Goal: Book appointment/travel/reservation

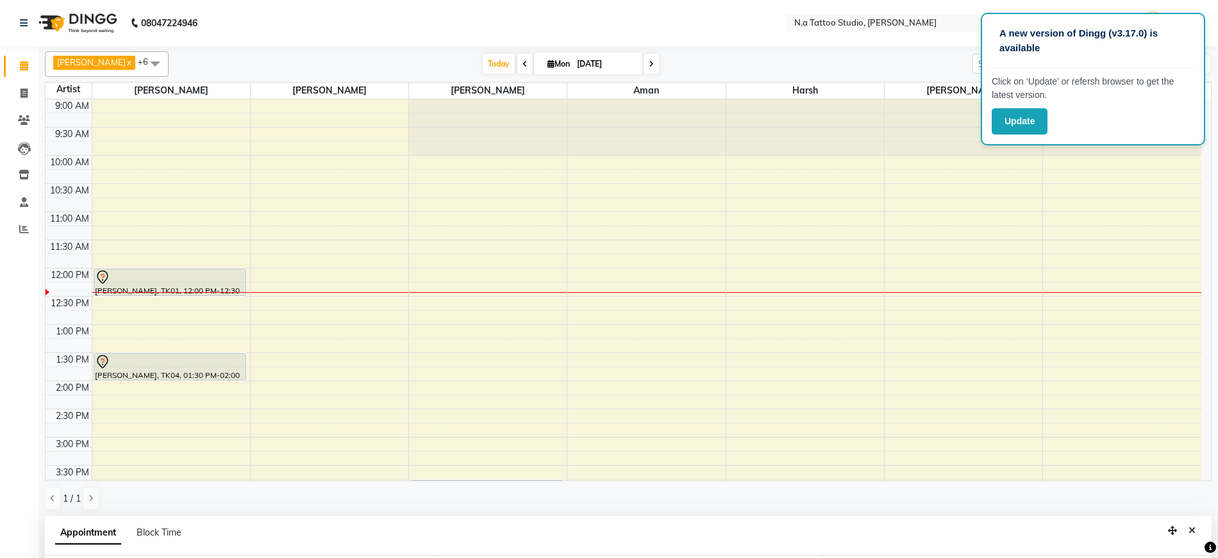
select select "26601"
select select "810"
select select "tentative"
click at [926, 64] on div "[DATE] [DATE]" at bounding box center [570, 63] width 791 height 19
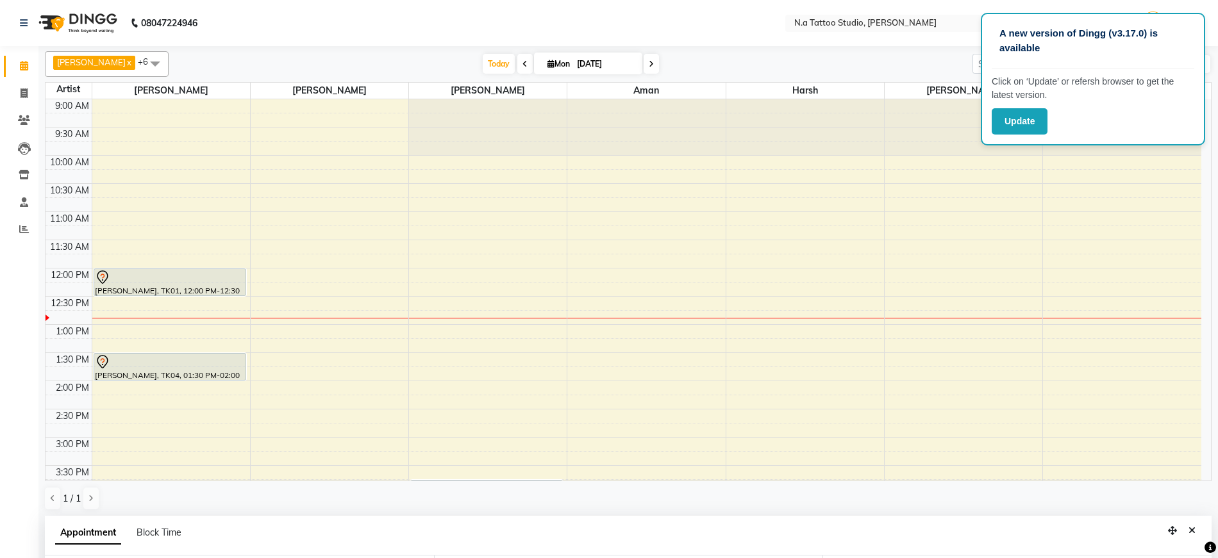
click at [564, 68] on span "Mon" at bounding box center [558, 64] width 29 height 10
select select "9"
select select "2025"
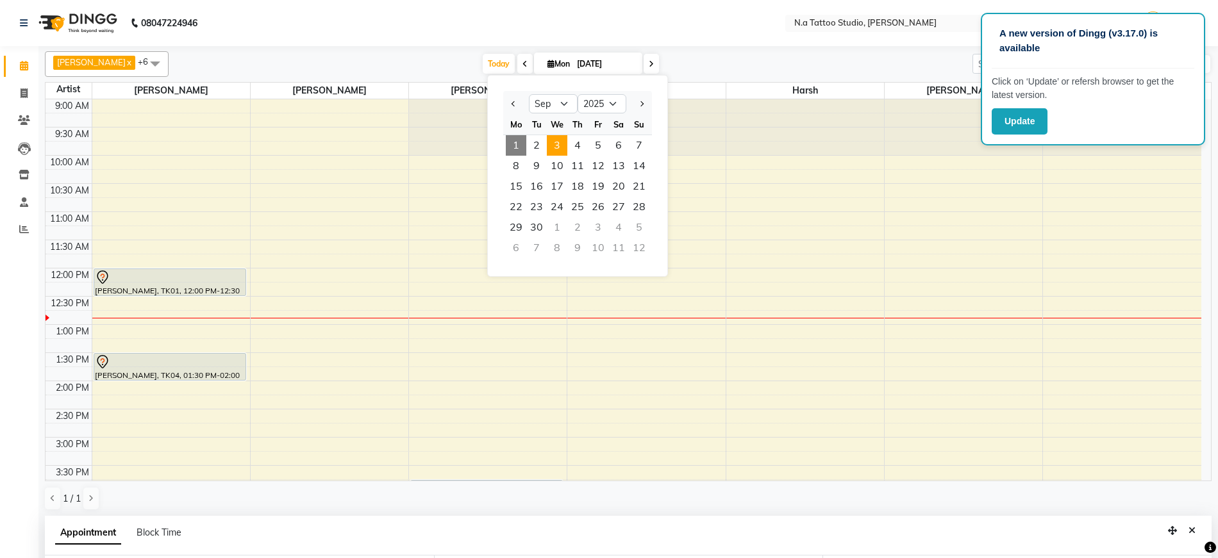
click at [560, 146] on span "3" at bounding box center [557, 145] width 21 height 21
type input "[DATE]"
select select "810"
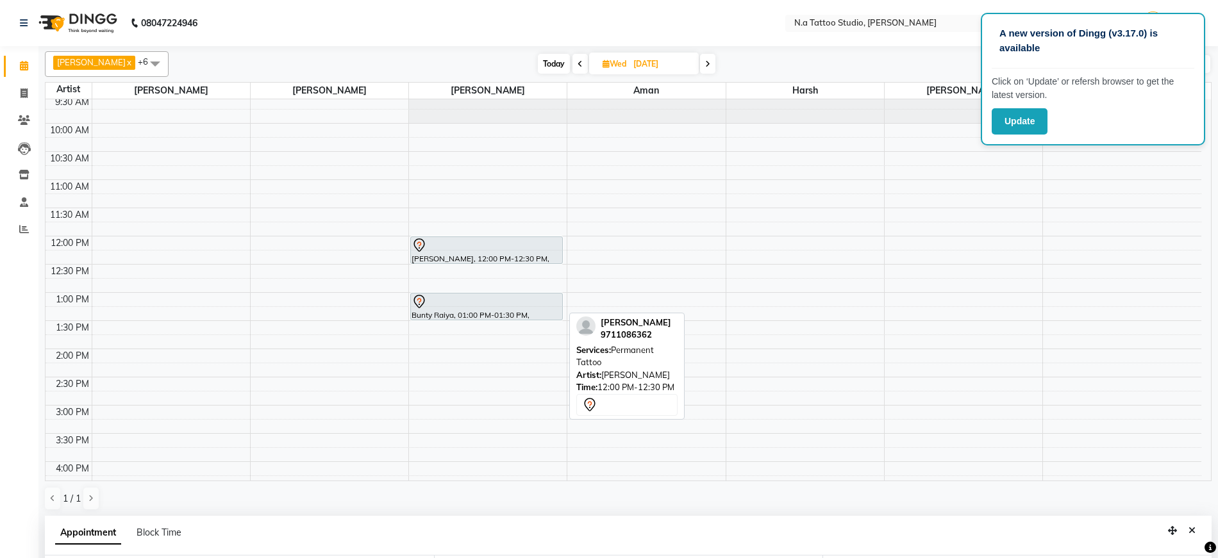
scroll to position [31, 0]
click at [430, 189] on div "9:00 AM 9:30 AM 10:00 AM 10:30 AM 11:00 AM 11:30 AM 12:00 PM 12:30 PM 1:00 PM 1…" at bounding box center [624, 434] width 1156 height 733
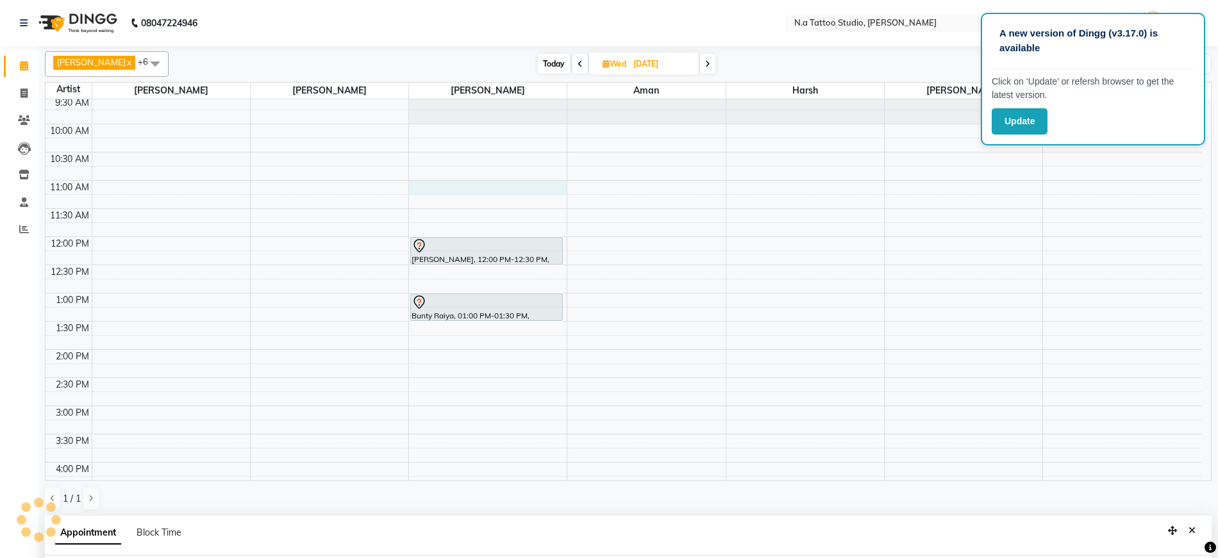
select select "26611"
select select "tentative"
select select "660"
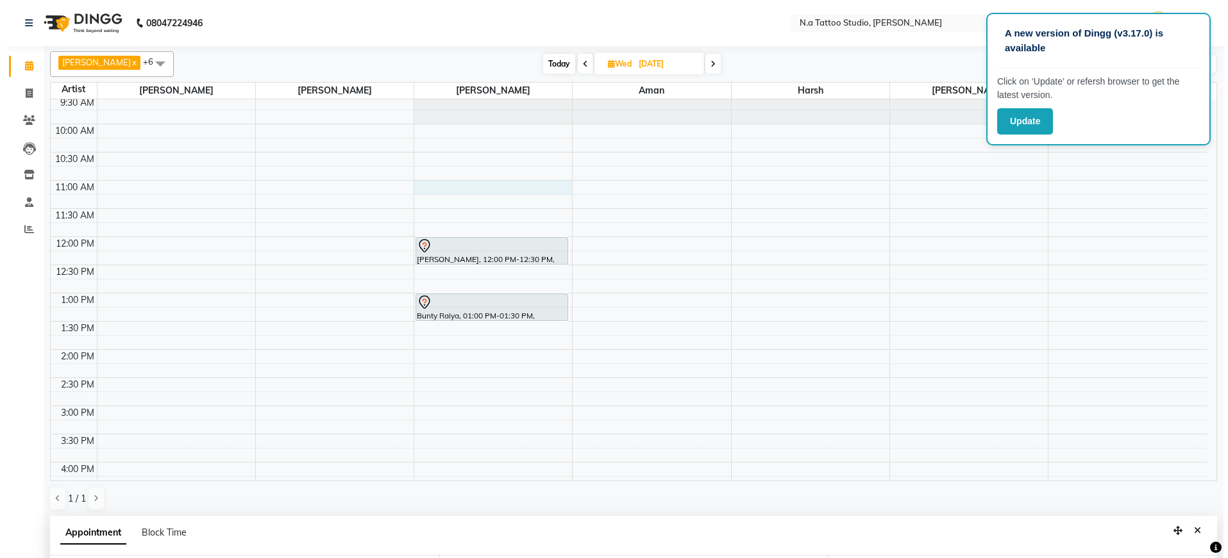
scroll to position [240, 0]
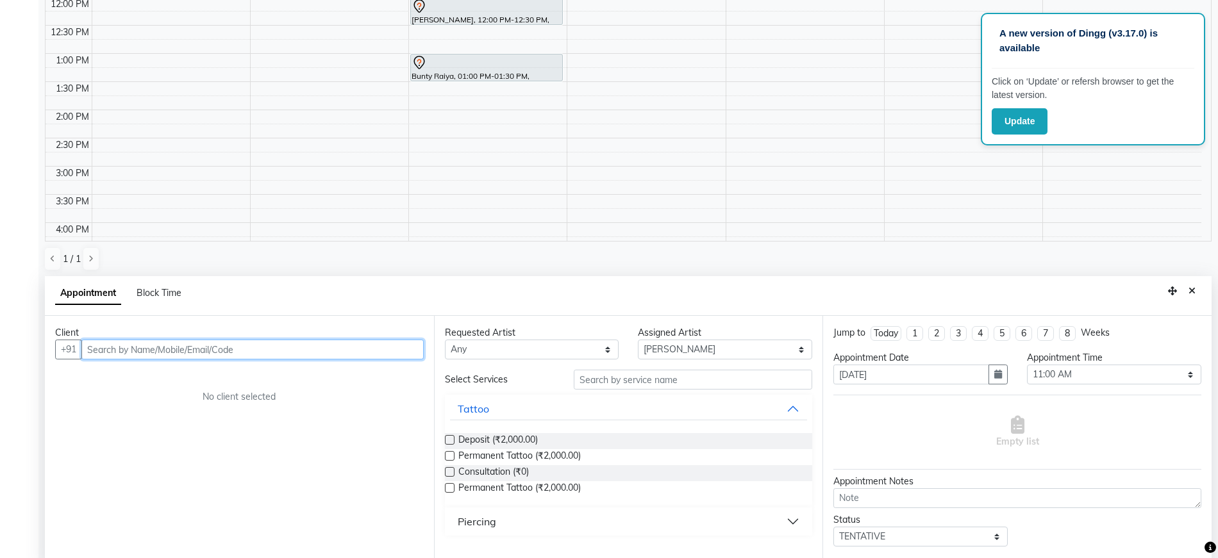
paste input "himanshisikka93@gmai"
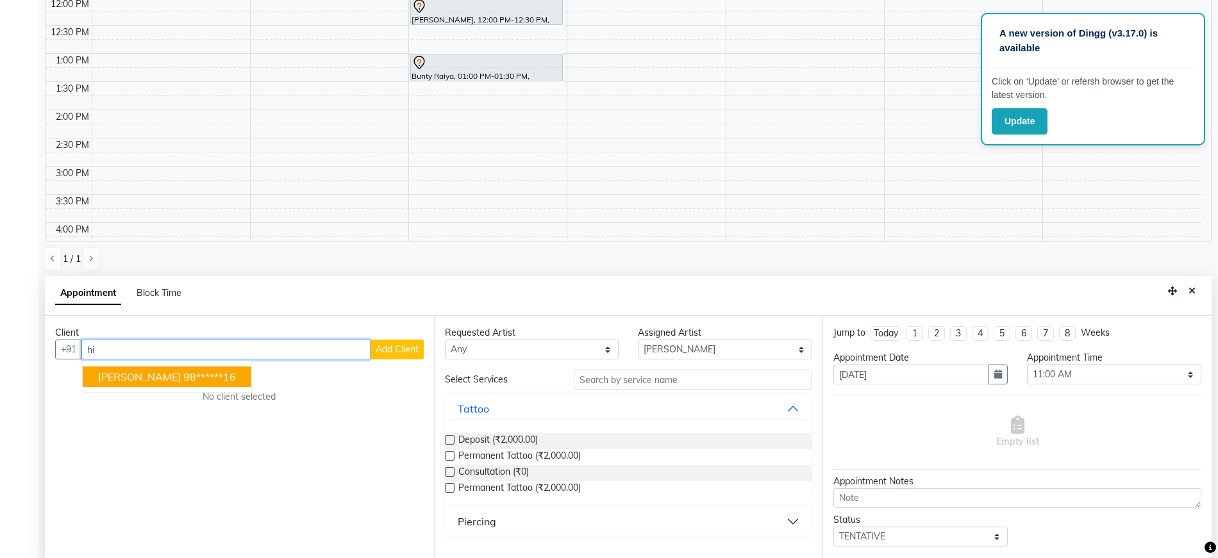
type input "h"
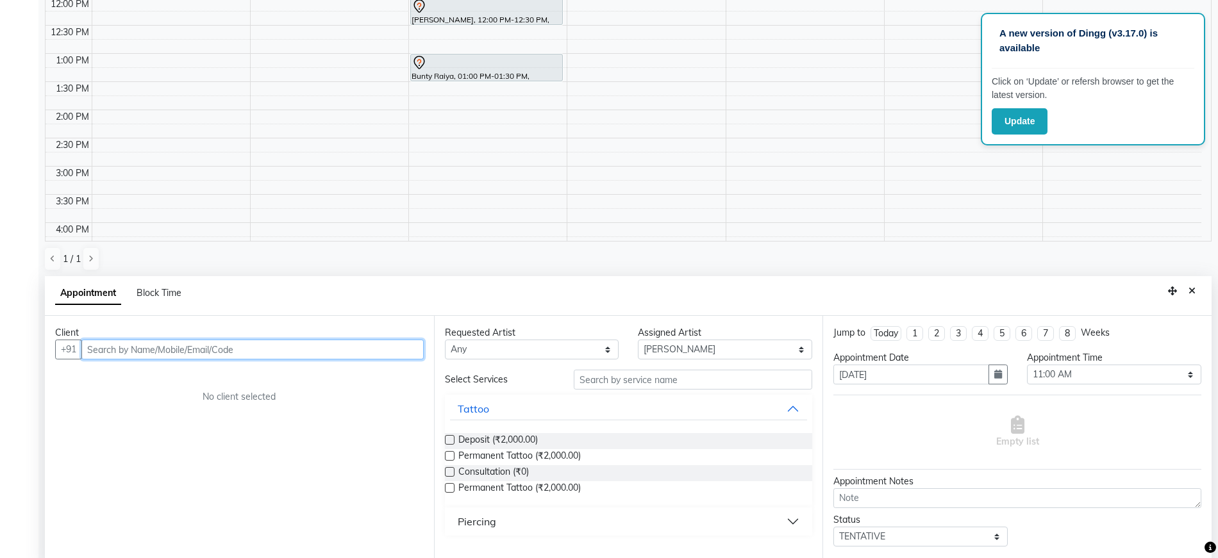
paste input "9953891605"
type input "9953891605"
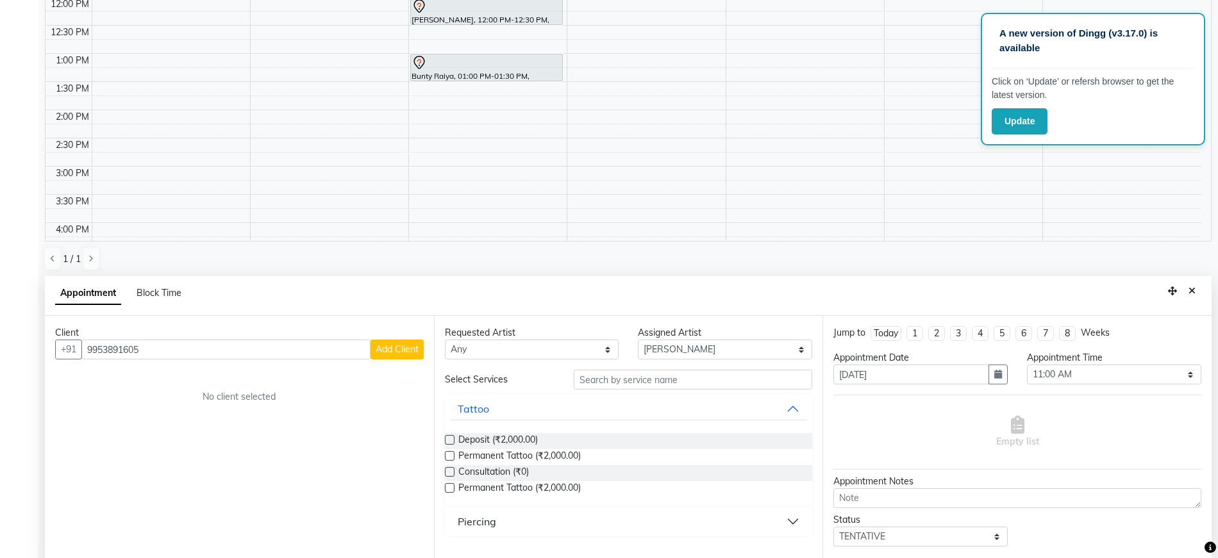
click at [414, 349] on span "Add Client" at bounding box center [397, 350] width 43 height 12
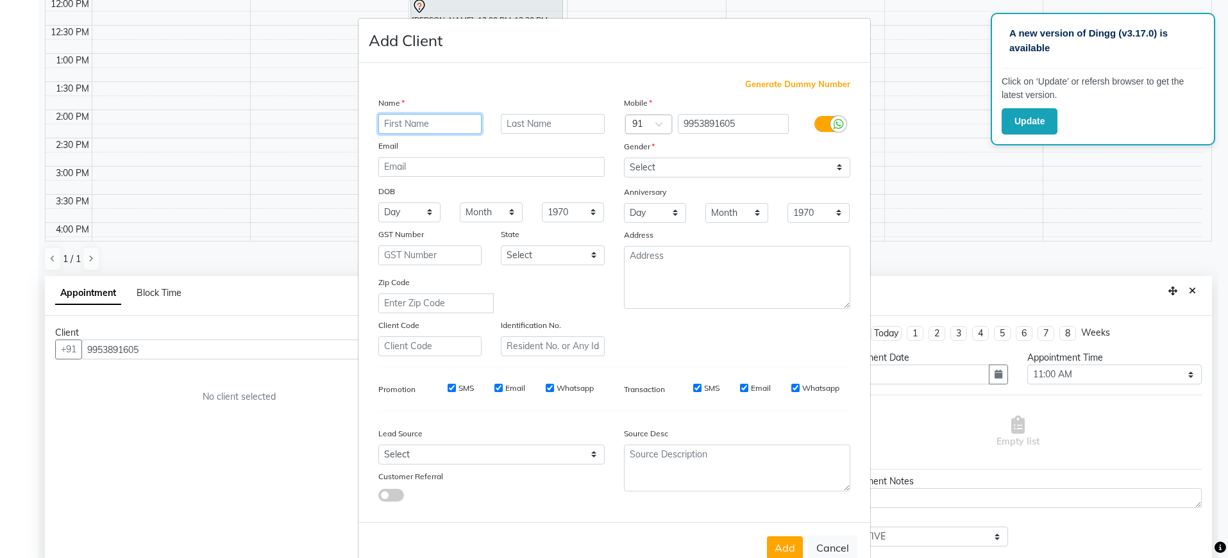
paste input "[PERSON_NAME]"
type input "[PERSON_NAME]"
click at [444, 163] on input "email" at bounding box center [491, 167] width 226 height 20
paste input "[EMAIL_ADDRESS][DOMAIN_NAME]"
type input "[EMAIL_ADDRESS][DOMAIN_NAME]"
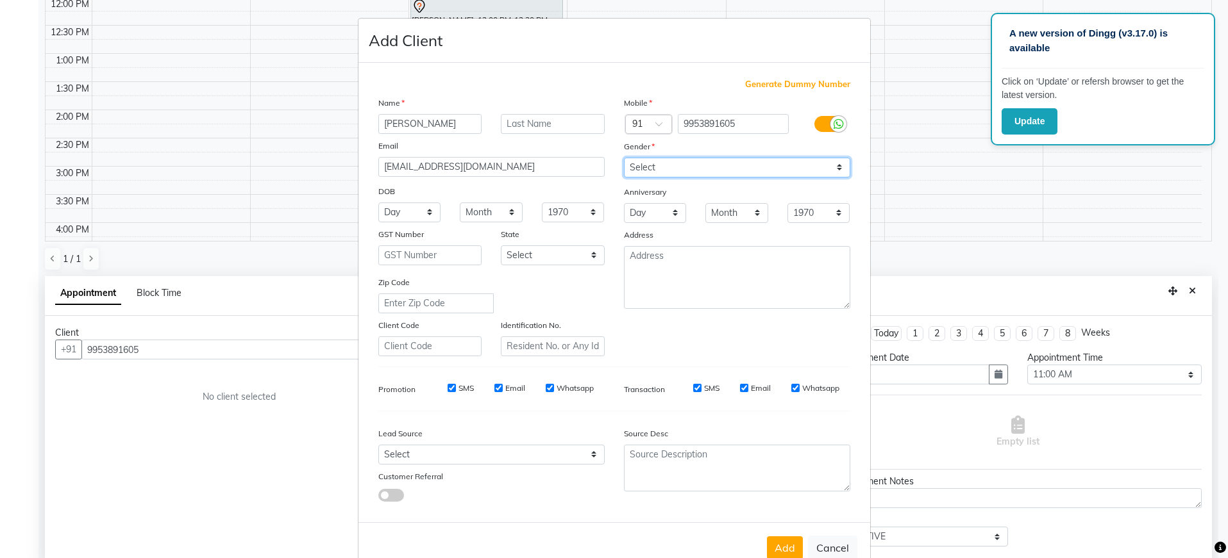
click at [746, 166] on select "Select [DEMOGRAPHIC_DATA] [DEMOGRAPHIC_DATA] Other Prefer Not To Say" at bounding box center [737, 168] width 226 height 20
select select "[DEMOGRAPHIC_DATA]"
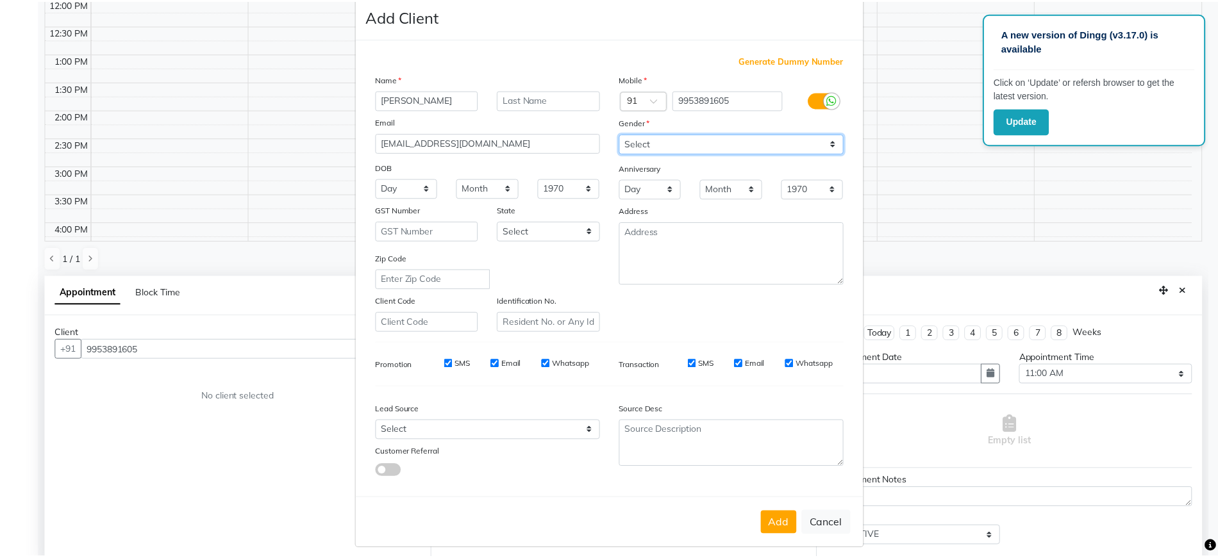
scroll to position [33, 0]
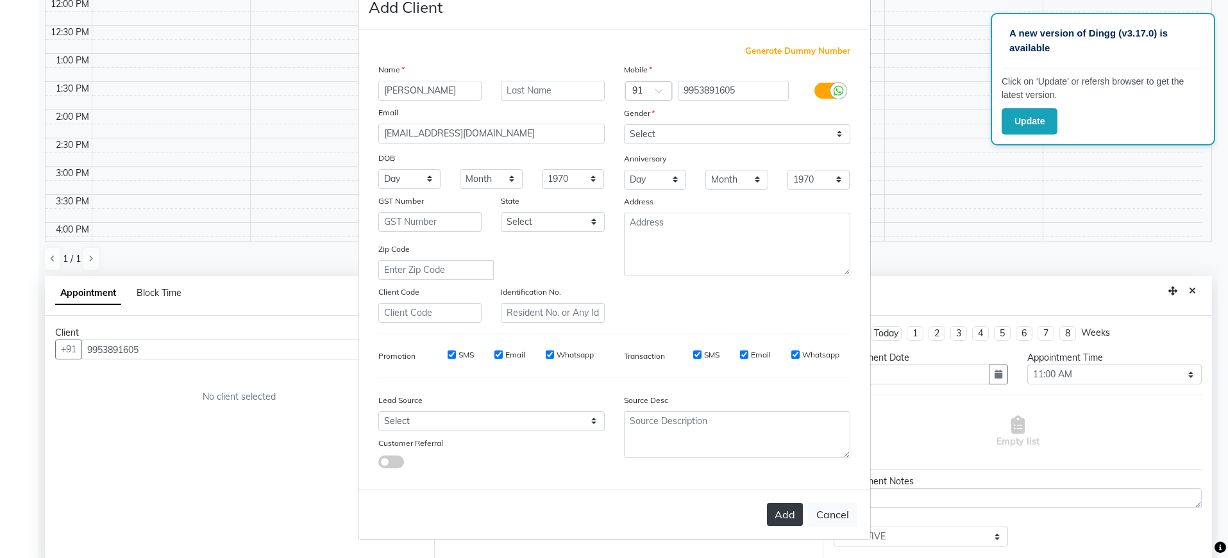
click at [774, 518] on button "Add" at bounding box center [785, 514] width 36 height 23
type input "99******05"
select select
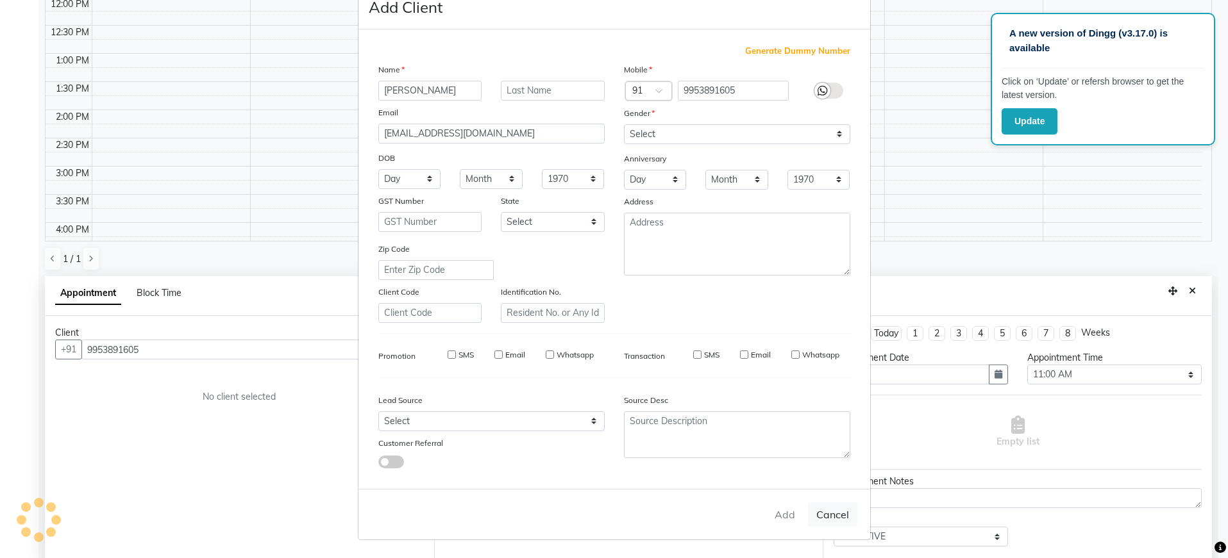
select select
checkbox input "false"
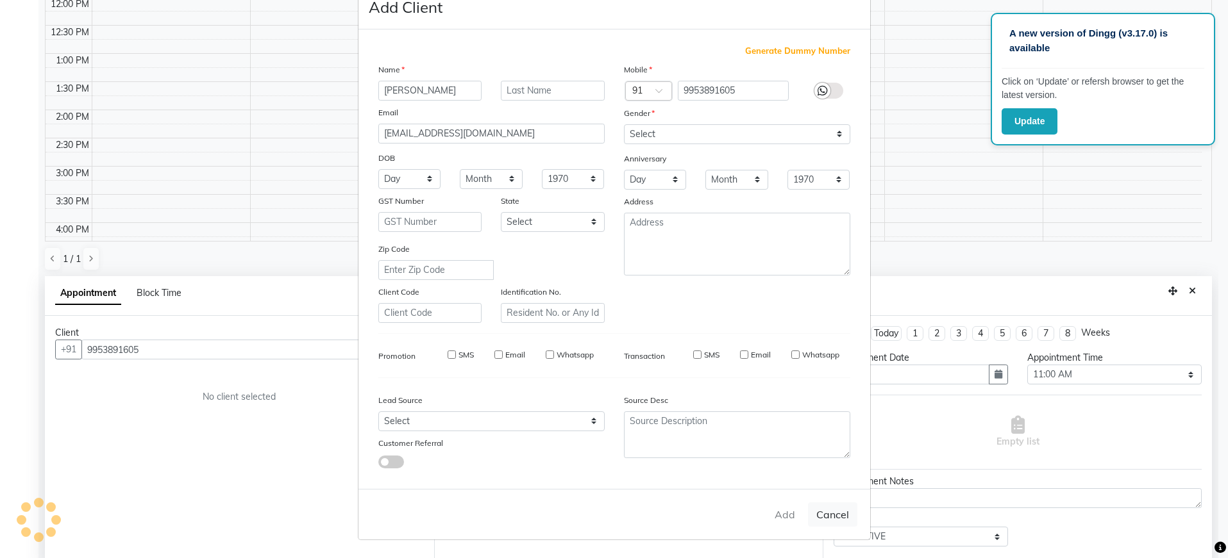
checkbox input "false"
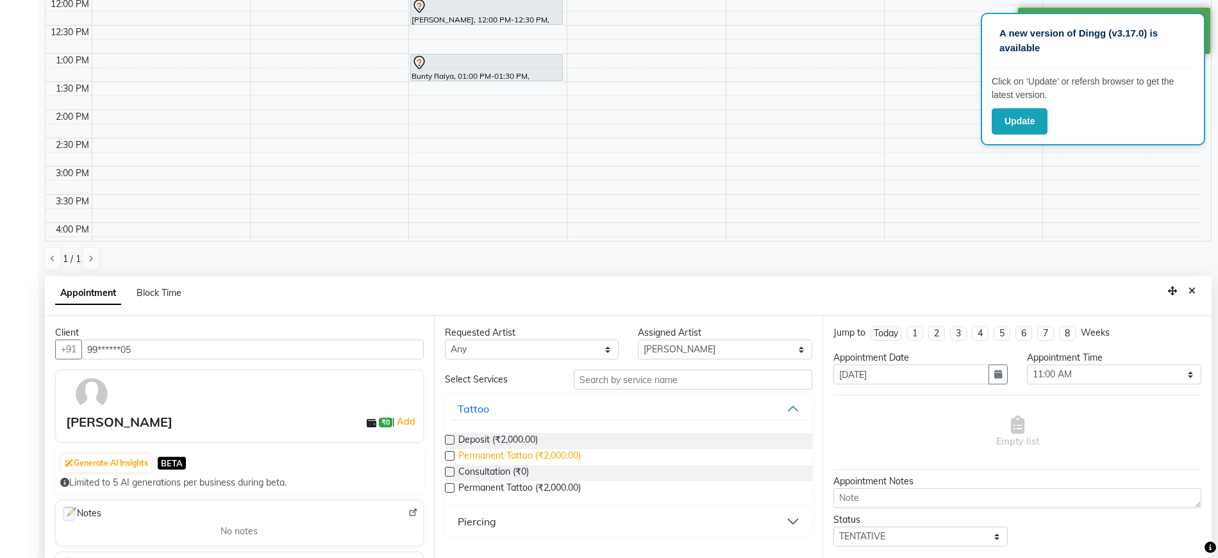
drag, startPoint x: 449, startPoint y: 457, endPoint x: 463, endPoint y: 453, distance: 14.0
click at [459, 455] on div "Permanent Tattoo (₹2,000.00)" at bounding box center [629, 457] width 368 height 16
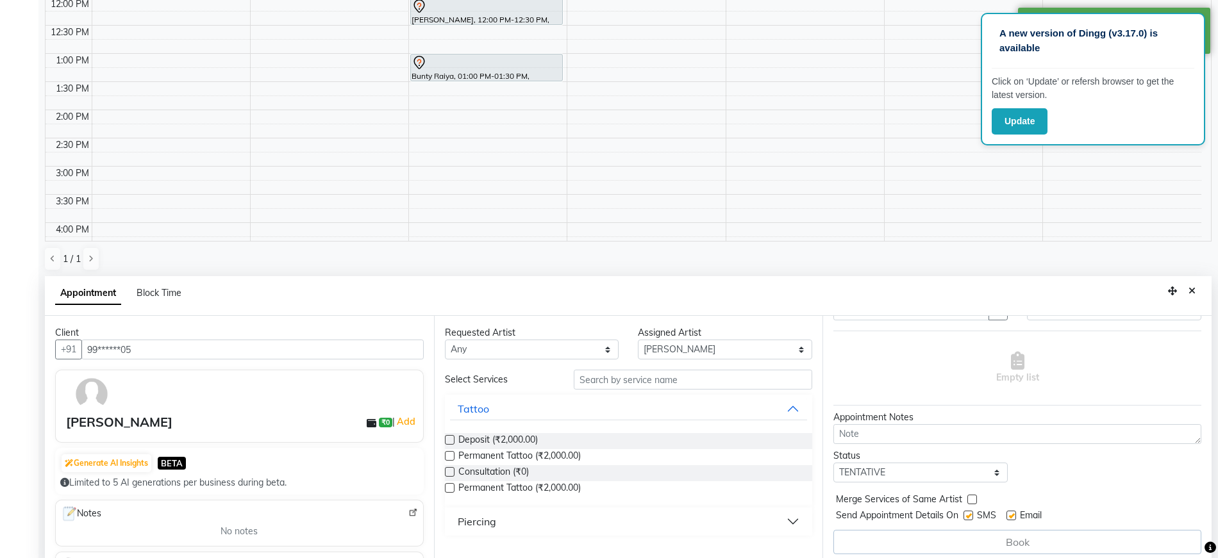
scroll to position [249, 0]
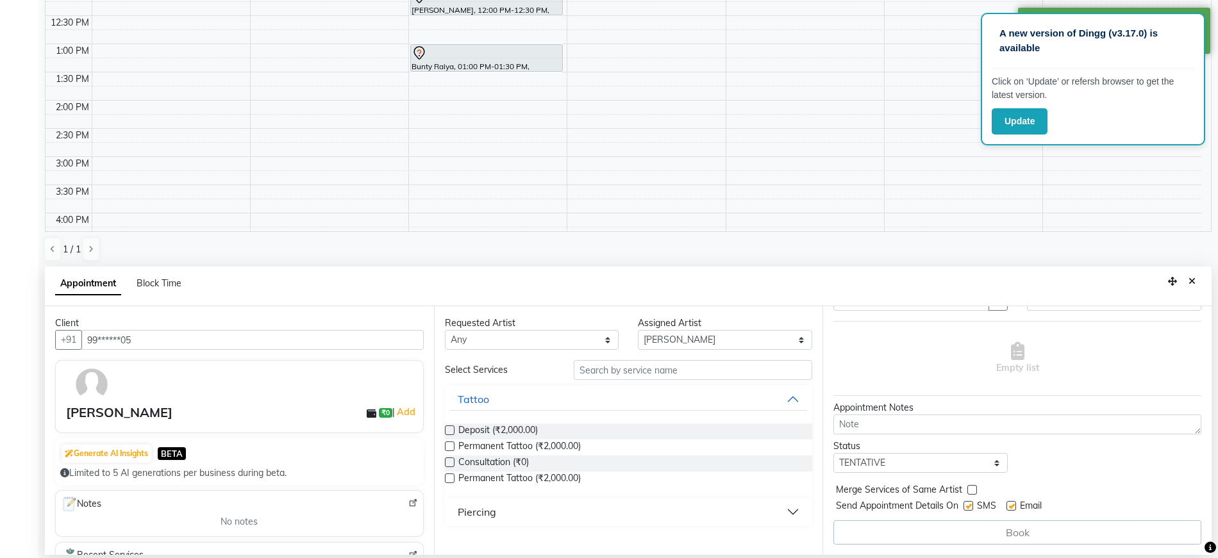
click at [449, 447] on label at bounding box center [450, 447] width 10 height 10
click at [449, 447] on input "checkbox" at bounding box center [449, 448] width 8 height 8
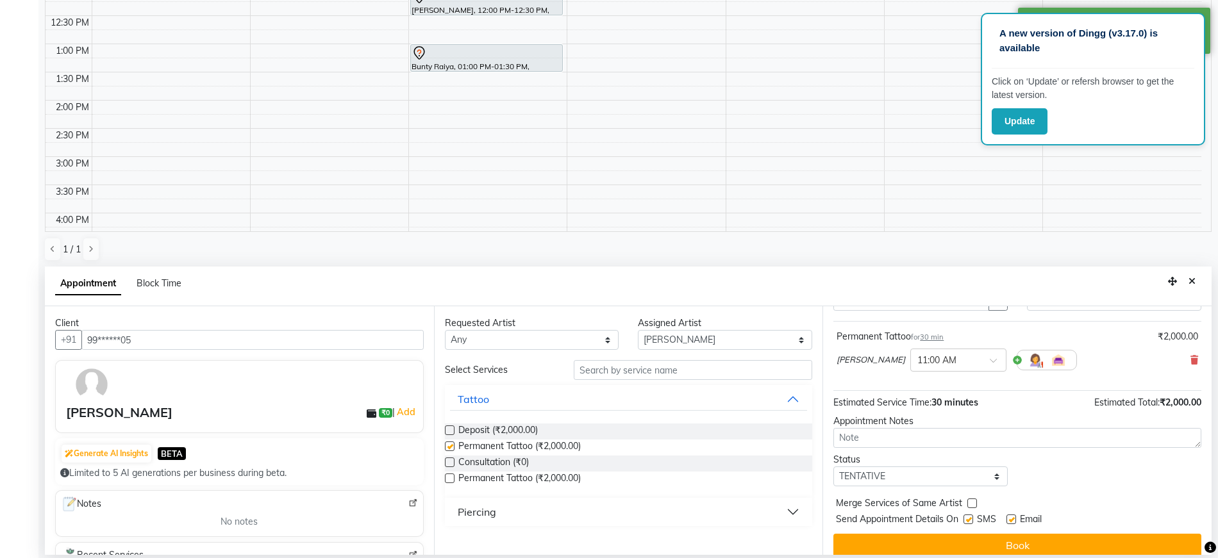
checkbox input "false"
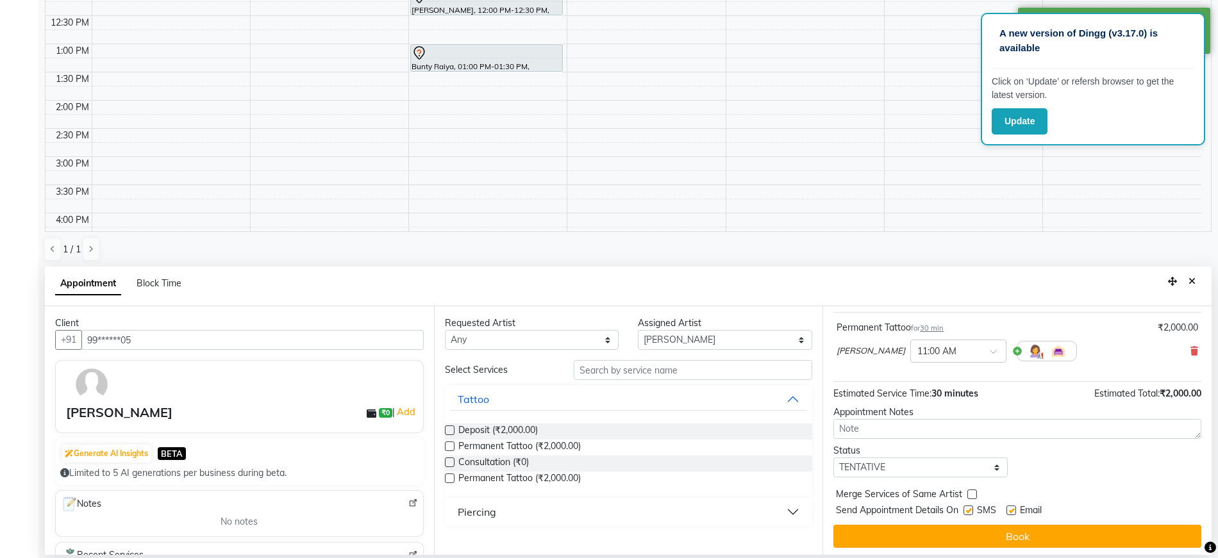
scroll to position [76, 0]
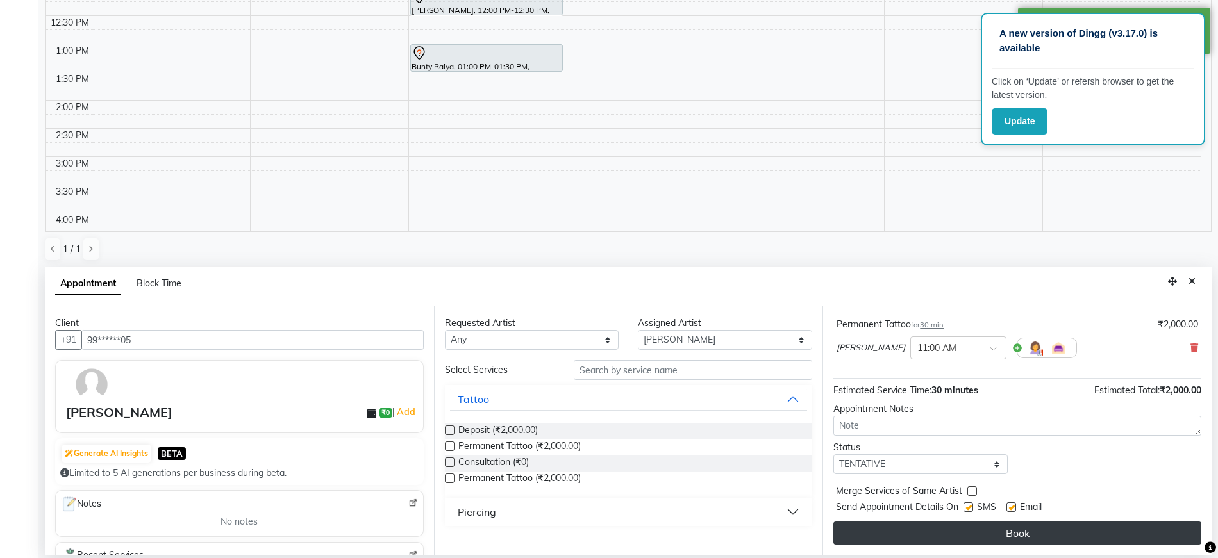
click at [1008, 528] on button "Book" at bounding box center [1017, 533] width 368 height 23
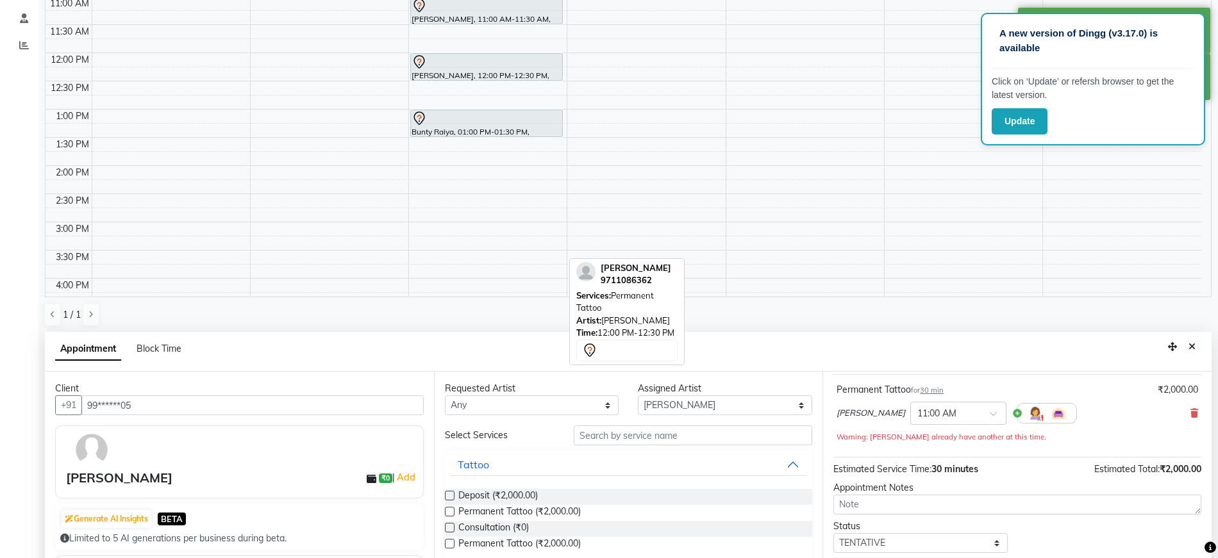
scroll to position [0, 0]
